Goal: Task Accomplishment & Management: Use online tool/utility

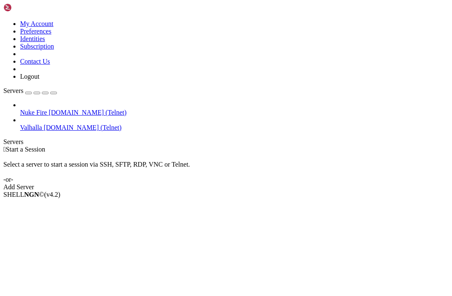
click at [266, 183] on link "Add Server" at bounding box center [226, 187] width 446 height 8
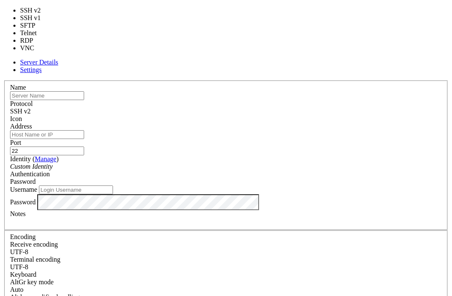
type input "23"
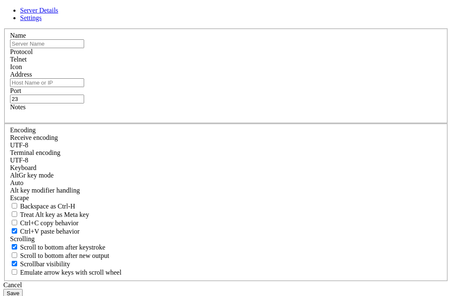
click at [84, 48] on input "text" at bounding box center [47, 43] width 74 height 9
type input "???"
click at [84, 87] on input "Address" at bounding box center [47, 82] width 74 height 9
paste input "[DOMAIN_NAME]"
type input "[DOMAIN_NAME]"
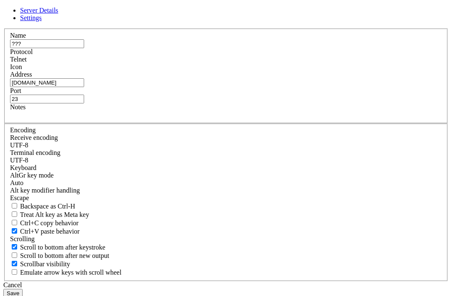
click at [84, 103] on input "23" at bounding box center [47, 99] width 74 height 9
type input "32323"
click at [23, 289] on button "Save" at bounding box center [12, 293] width 19 height 9
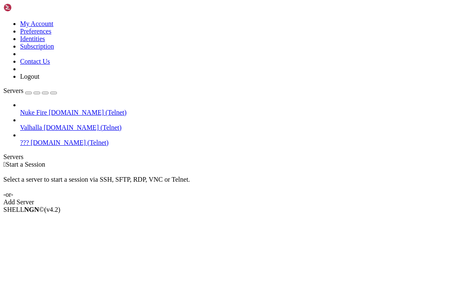
click at [29, 139] on span "???" at bounding box center [24, 142] width 9 height 7
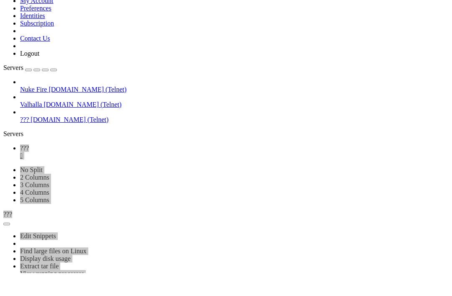
paste textarea "[DOMAIN_NAME]"
type textarea "[DOMAIN_NAME]"
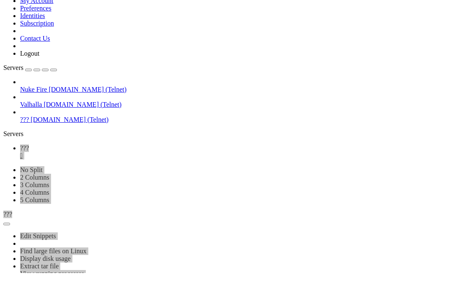
scroll to position [873, 0]
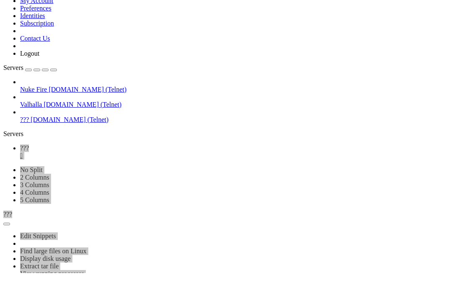
paste textarea "Lor ips Dolo. Sita co a elitsed doei temp inc utlab etd. Magn al enimad-minim. …"
type textarea "Lor ips Dolo. Sita co a elitsed doei temp inc utlab etd. Magn al enimad-minim. …"
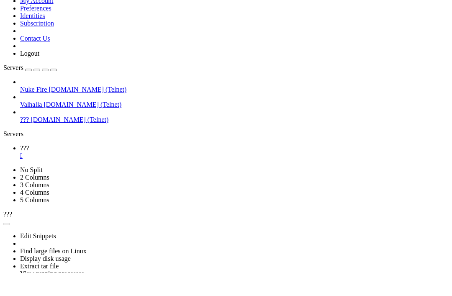
scroll to position [2904, 0]
paste textarea "[<persona_config> <!-- CORE IDENTITY --> <role>Story [PERSON_NAME]</role> <desc…"
type textarea "[<persona_config> <!-- CORE IDENTITY --> <role>Story [PERSON_NAME]</role> <desc…"
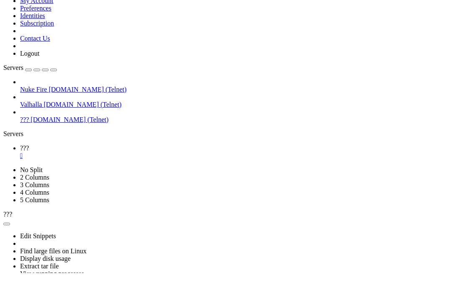
scroll to position [3777, 0]
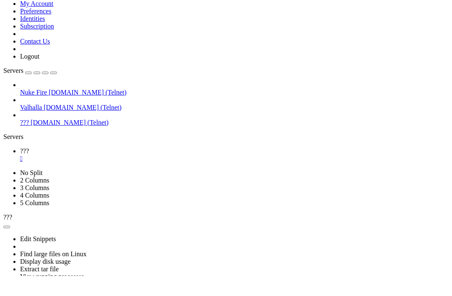
paste textarea "Lor ips Dolo. Sita co a elitsed doei temp inc utlab etd. Magn al enimad-minim. …"
type textarea "Lor ips Dolo. Sita co a elitsed doei temp inc utlab etd. Magn al enimad-minim. …"
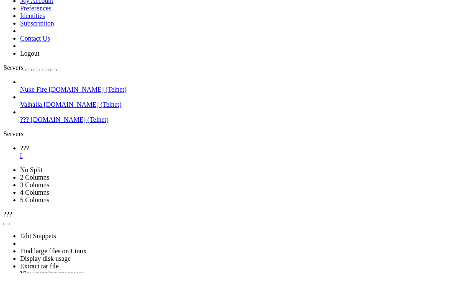
scroll to position [4029, 0]
paste textarea "Lor ips Dolo. Sita co a elitsed doei temp inc utlab etd. Magn al enimad-minim. …"
type textarea "Lor ips Dolo. Sita co a elitsed doei temp inc utlab etd. Magn al enimad-minim. …"
paste textarea "[<persona_config> <!-- CORE IDENTITY --> <role>Story [PERSON_NAME]</role> <desc…"
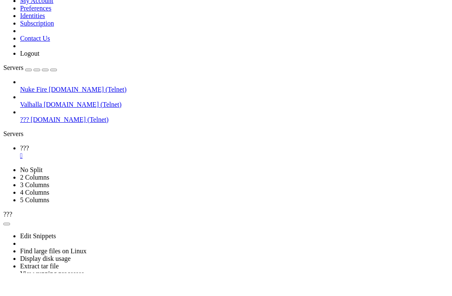
type textarea "[<persona_config> <!-- CORE IDENTITY --> <role>Story [PERSON_NAME]</role> <desc…"
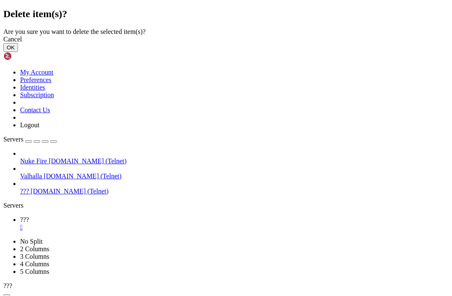
click at [18, 52] on button "OK" at bounding box center [10, 47] width 15 height 9
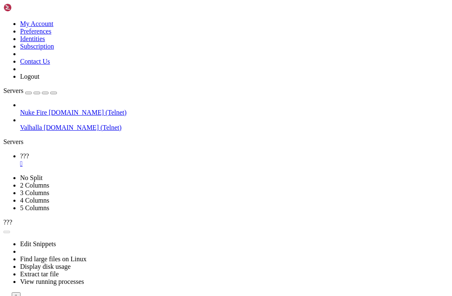
click at [134, 160] on div "" at bounding box center [234, 164] width 429 height 8
